Goal: Find specific page/section: Find specific page/section

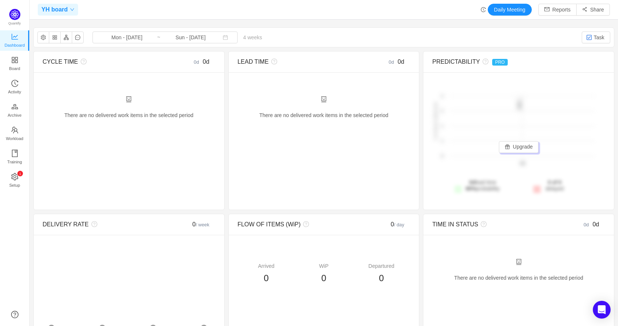
click at [64, 11] on span "YH board" at bounding box center [54, 10] width 26 height 12
click at [68, 42] on link "YH board" at bounding box center [95, 40] width 106 height 8
